Goal: Task Accomplishment & Management: Complete application form

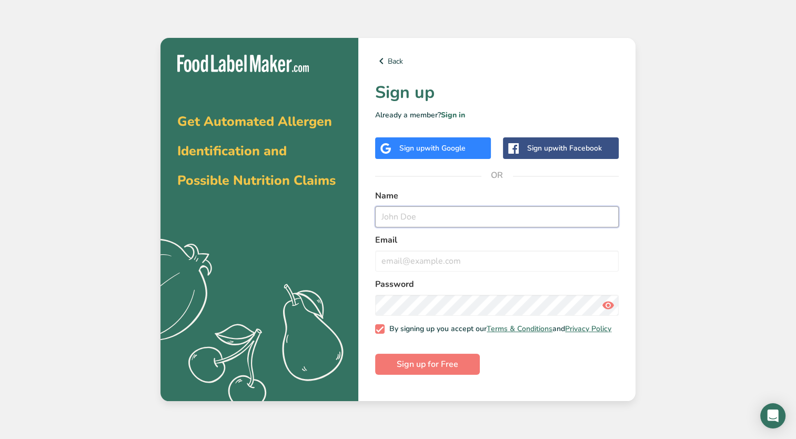
click at [425, 207] on input "text" at bounding box center [497, 216] width 244 height 21
type input "[PERSON_NAME]"
click at [611, 303] on icon at bounding box center [608, 305] width 13 height 19
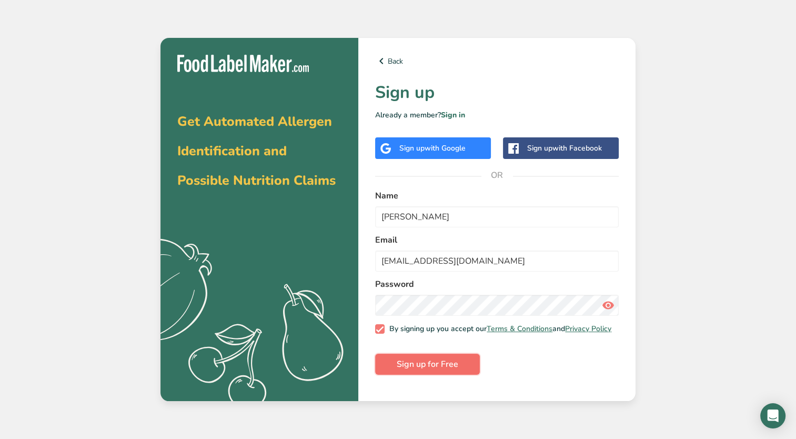
click at [463, 374] on button "Sign up for Free" at bounding box center [427, 364] width 105 height 21
click at [432, 363] on button "Sign up for Free" at bounding box center [427, 364] width 105 height 21
click at [550, 258] on input "[EMAIL_ADDRESS][DOMAIN_NAME]" at bounding box center [497, 261] width 244 height 21
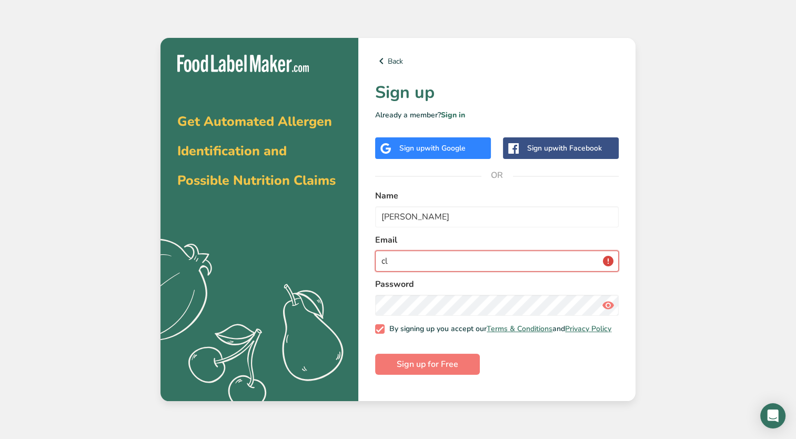
type input "c"
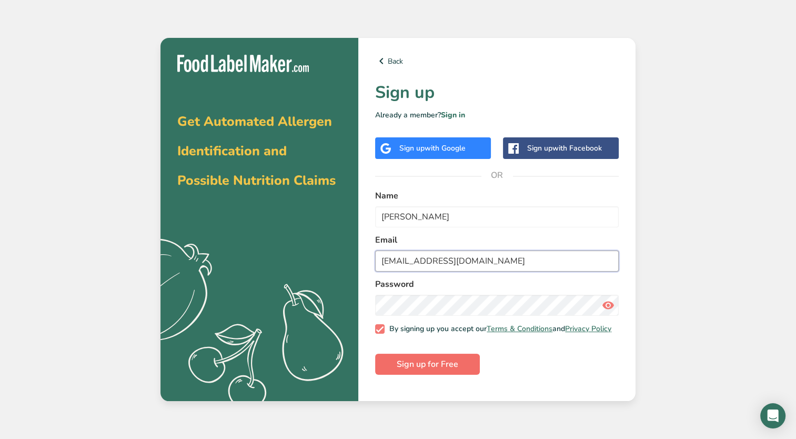
type input "[EMAIL_ADDRESS][DOMAIN_NAME]"
click at [407, 365] on span "Sign up for Free" at bounding box center [428, 364] width 62 height 13
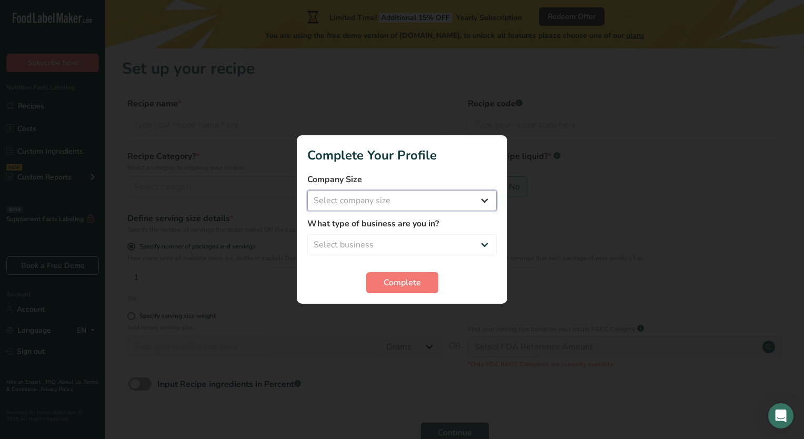
click at [446, 204] on select "Select company size Fewer than 10 Employees 10 to 50 Employees 51 to 500 Employ…" at bounding box center [402, 200] width 190 height 21
